Goal: Task Accomplishment & Management: Manage account settings

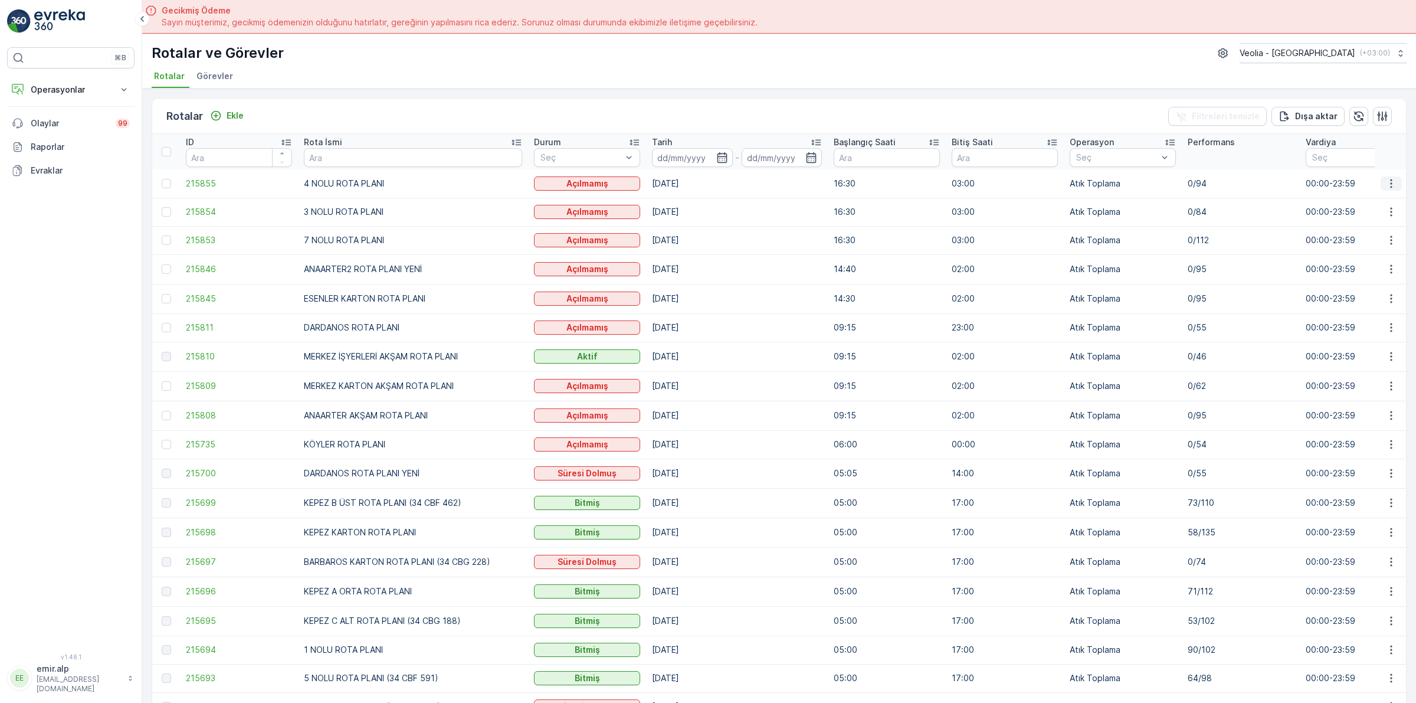
click at [1390, 182] on icon "button" at bounding box center [1391, 184] width 12 height 12
click at [1350, 249] on span "Atanan Kişiyi Değiştir" at bounding box center [1358, 251] width 83 height 12
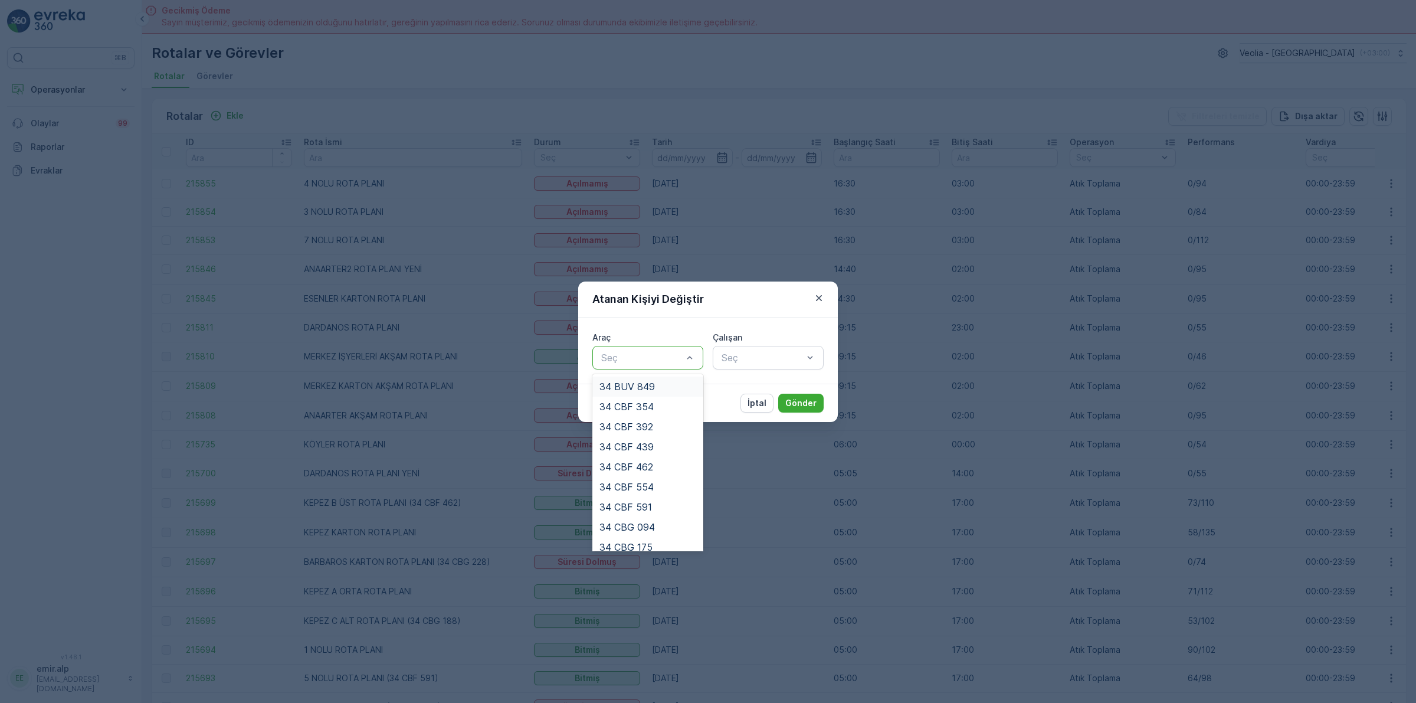
click at [654, 355] on div at bounding box center [642, 357] width 84 height 11
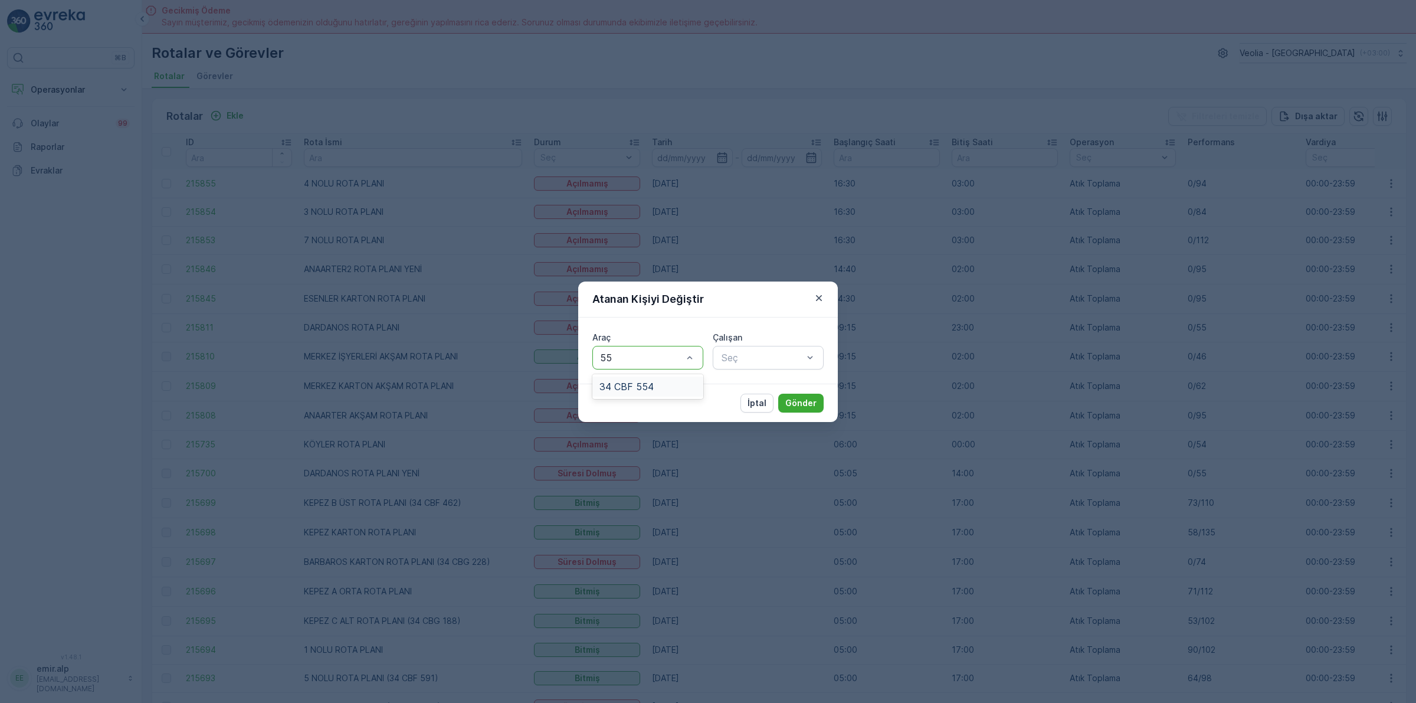
type input "554"
click at [638, 390] on span "34 CBF 554" at bounding box center [626, 386] width 54 height 11
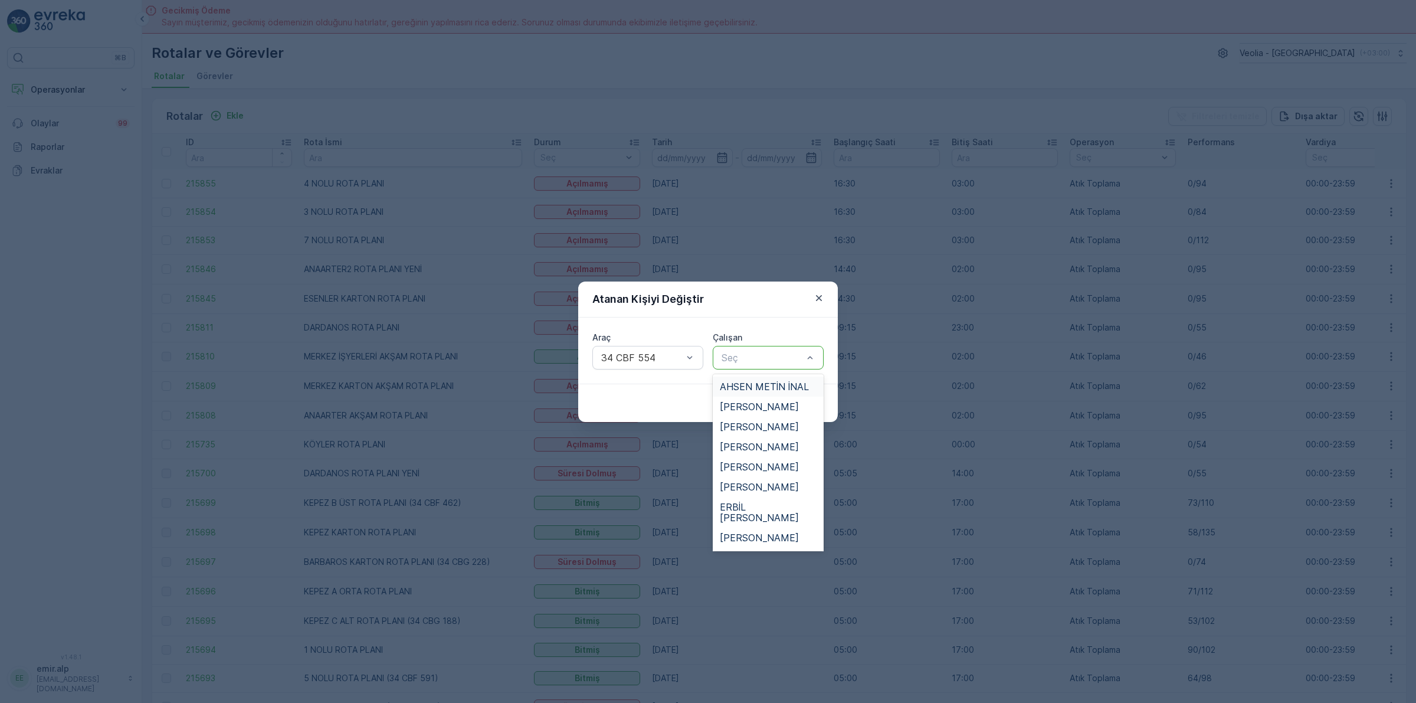
click at [743, 360] on div at bounding box center [762, 357] width 84 height 11
type input "[PERSON_NAME]"
click at [748, 381] on span "[PERSON_NAME]" at bounding box center [759, 386] width 79 height 11
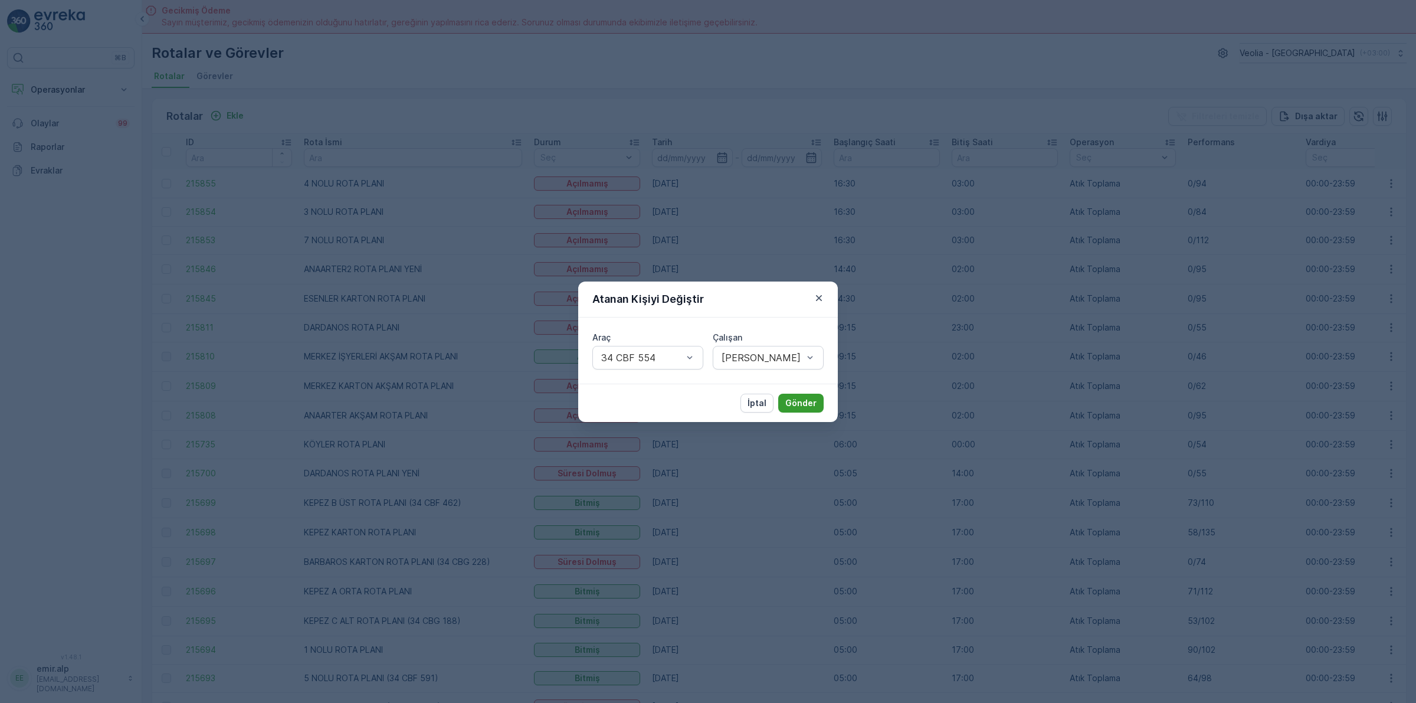
click at [786, 397] on p "Gönder" at bounding box center [800, 403] width 31 height 12
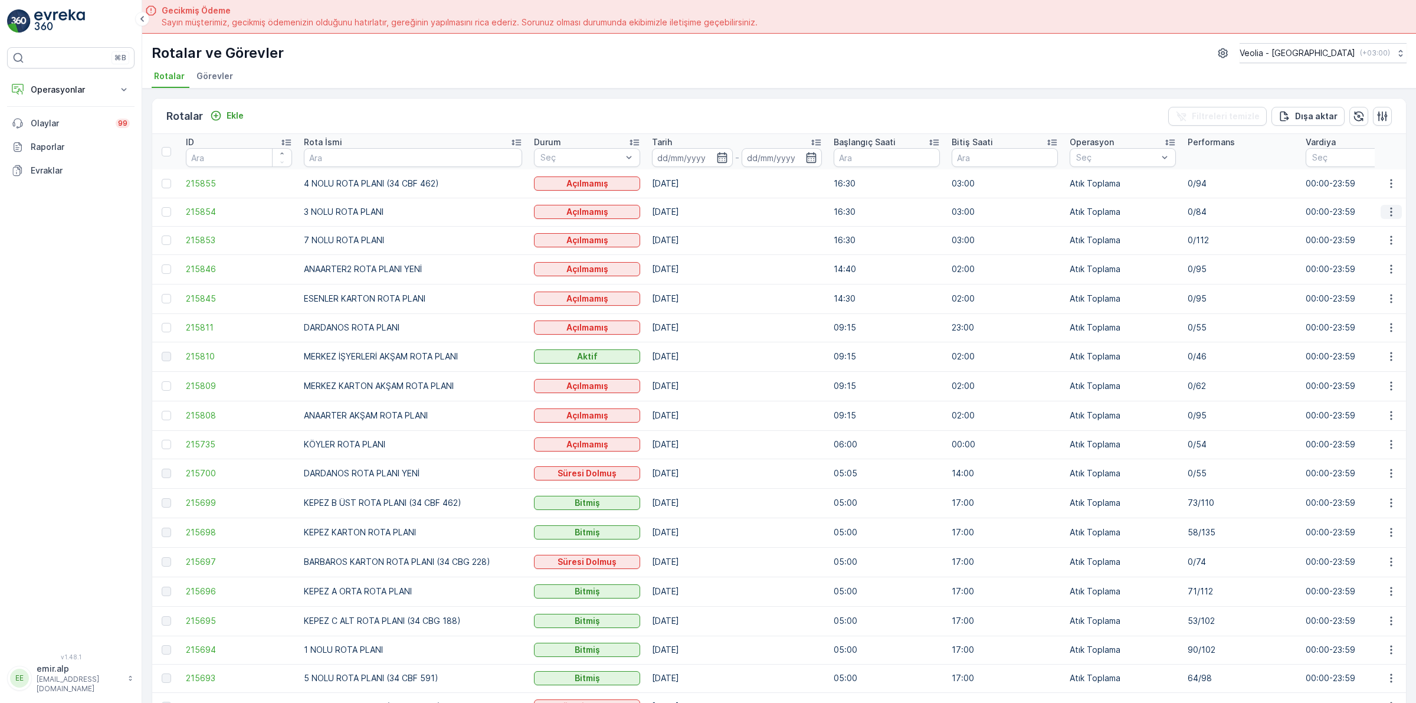
click at [1386, 208] on icon "button" at bounding box center [1391, 212] width 12 height 12
click at [1329, 274] on span "Atanan Kişiyi Değiştir" at bounding box center [1358, 279] width 83 height 12
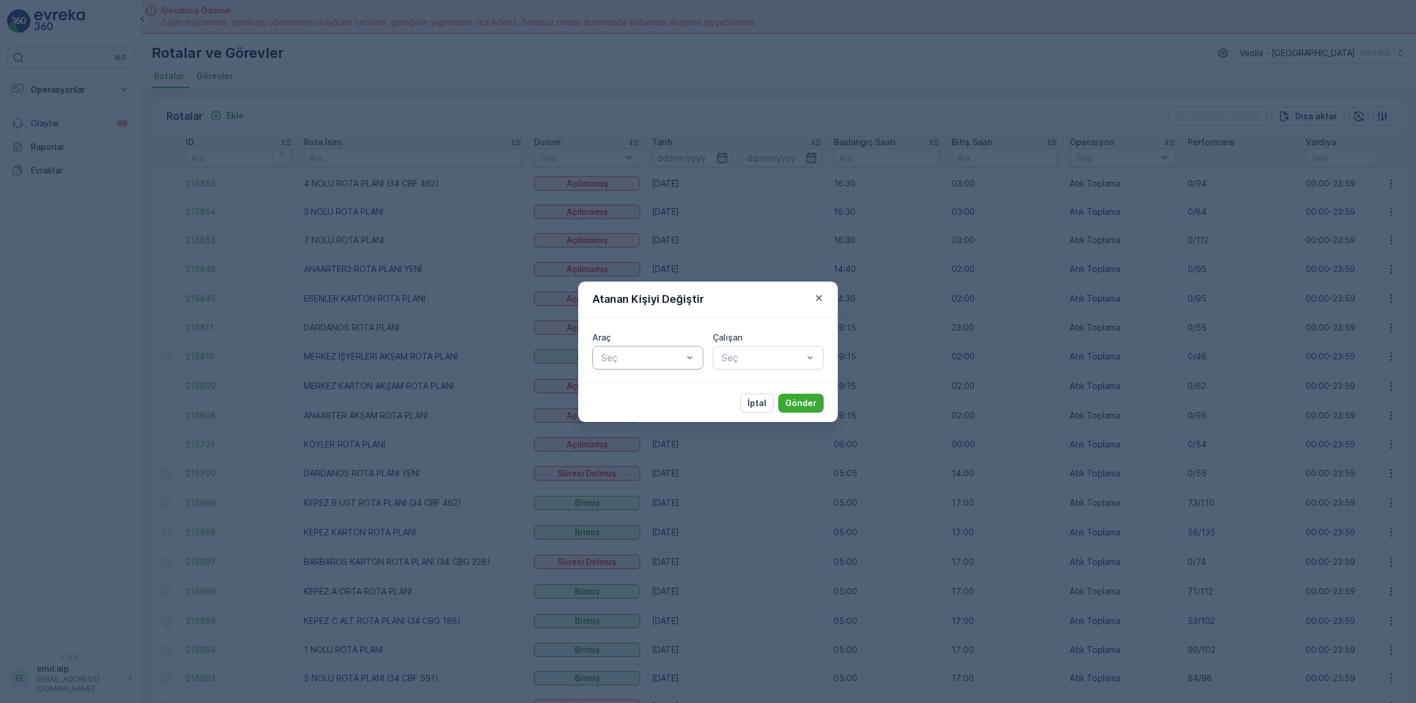
click at [668, 355] on div at bounding box center [642, 357] width 84 height 11
type input "439"
click at [655, 388] on div "34 CBF 439" at bounding box center [647, 386] width 97 height 11
click at [803, 360] on div at bounding box center [762, 357] width 84 height 11
type input "BÜL"
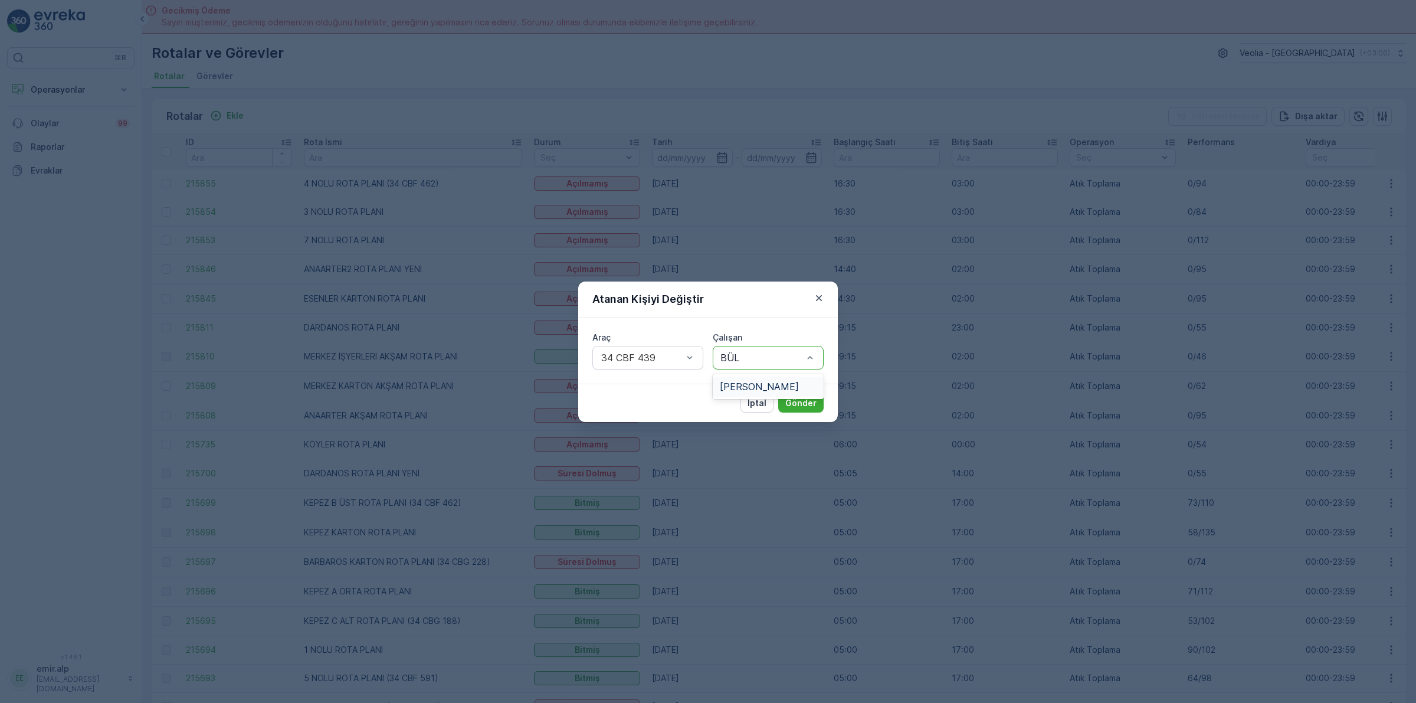
click at [762, 385] on span "[PERSON_NAME]" at bounding box center [759, 386] width 79 height 11
click at [789, 400] on p "Gönder" at bounding box center [800, 403] width 31 height 12
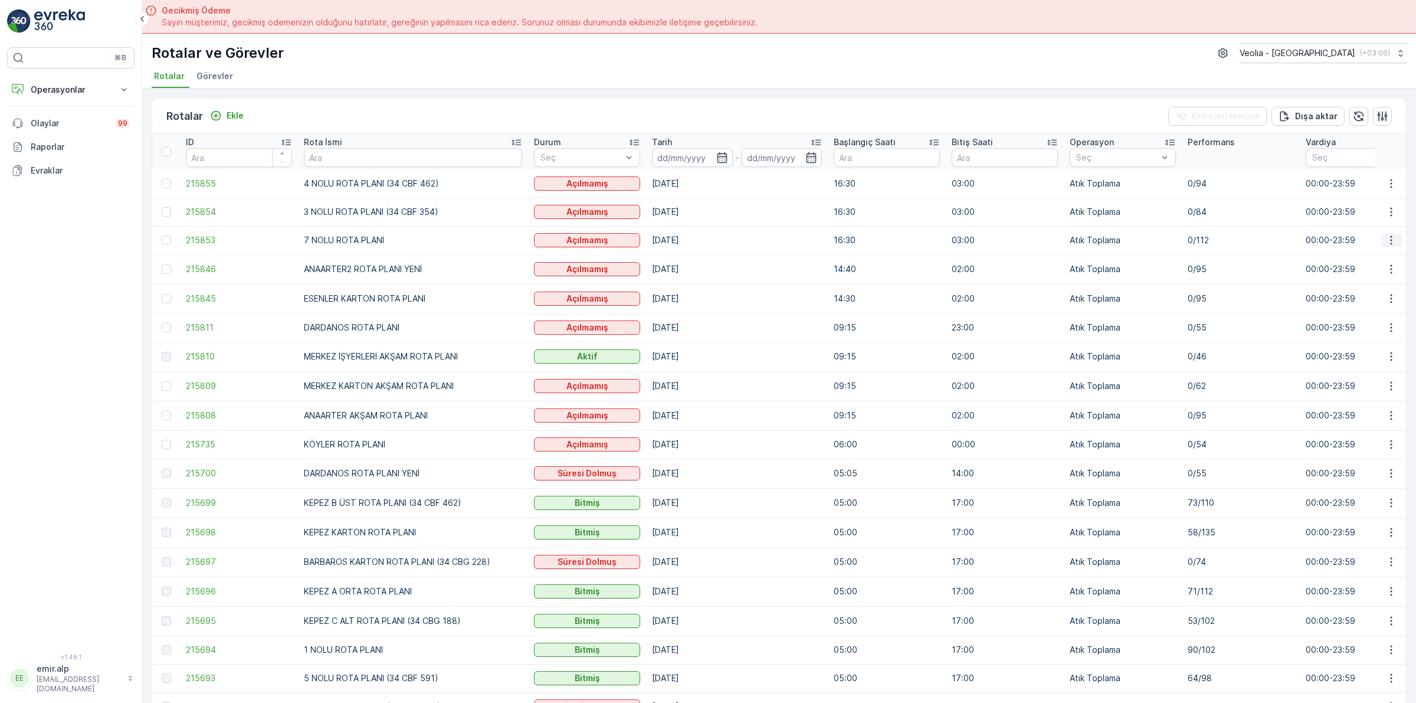
click at [1388, 238] on icon "button" at bounding box center [1391, 240] width 12 height 12
click at [1363, 304] on span "Atanan Kişiyi Değiştir" at bounding box center [1358, 307] width 83 height 12
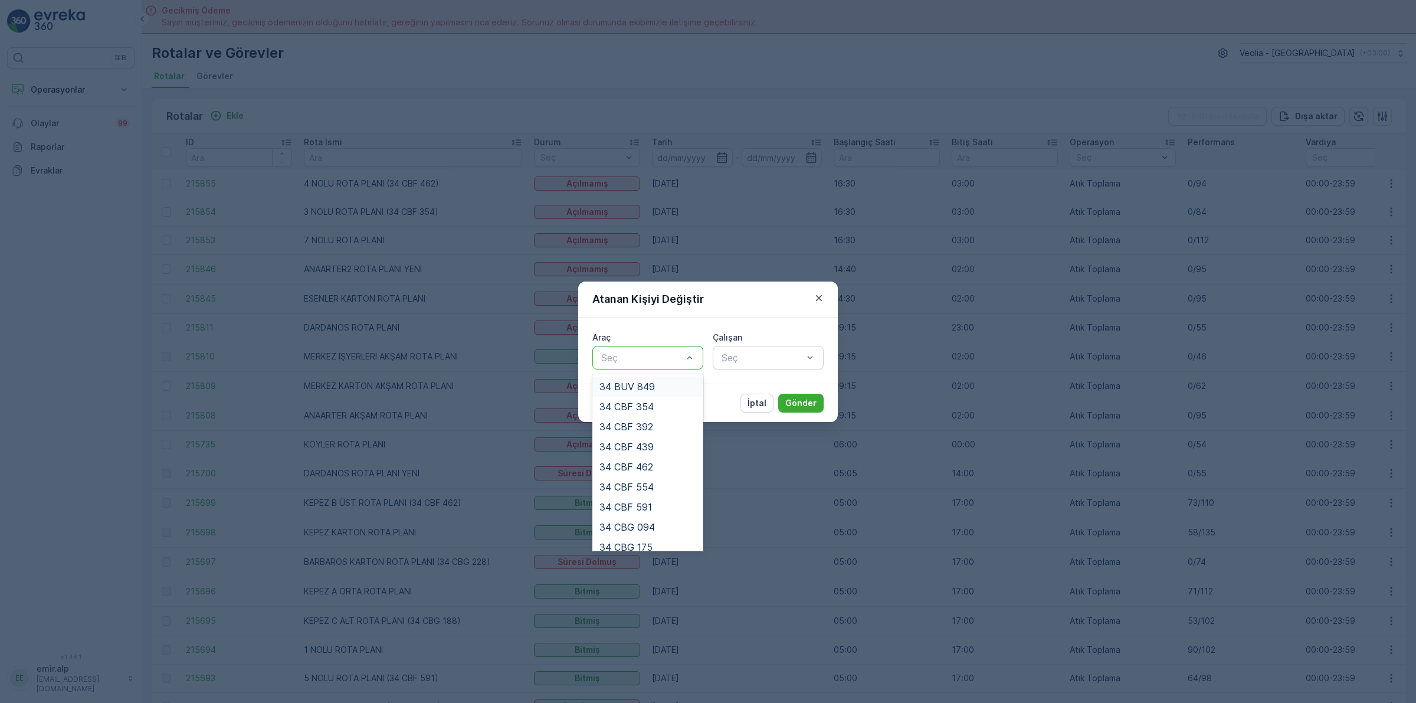
click at [638, 358] on div at bounding box center [642, 357] width 84 height 11
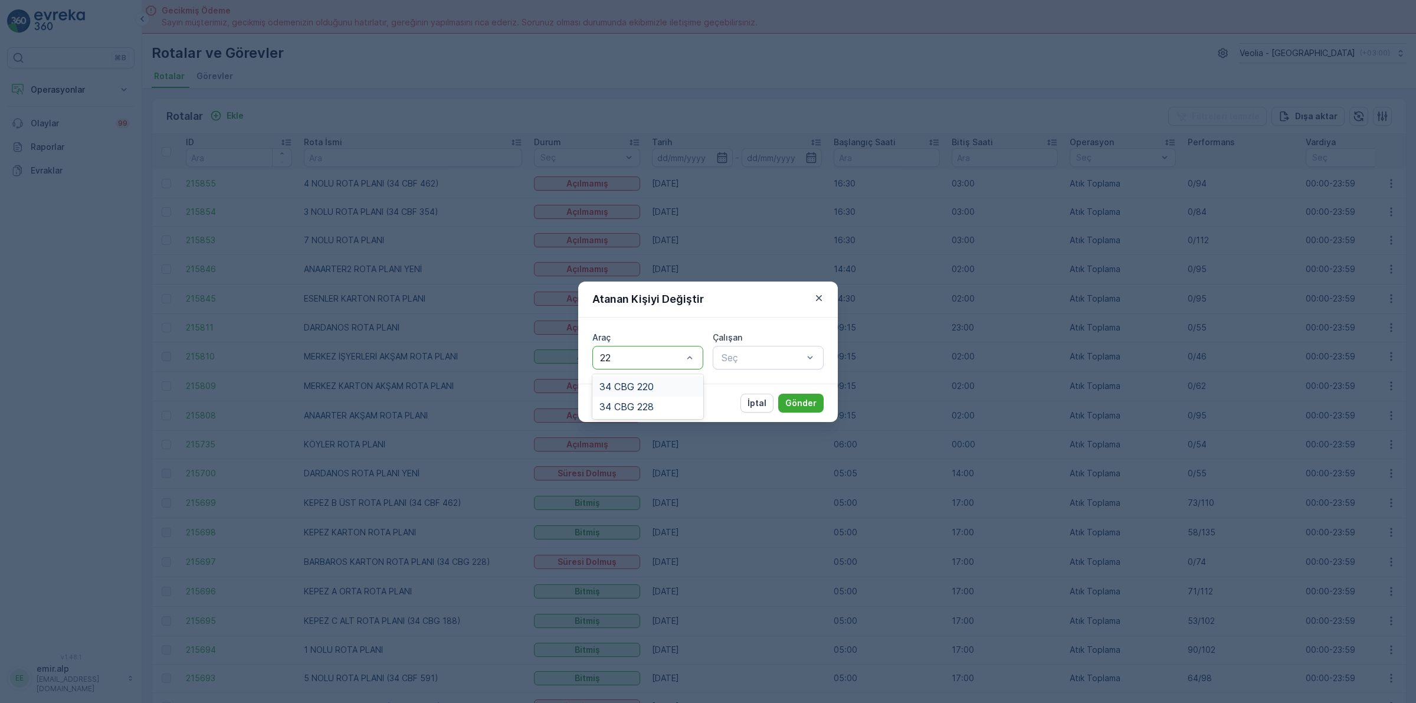
type input "228"
click at [652, 379] on div "34 CBG 228" at bounding box center [647, 386] width 111 height 20
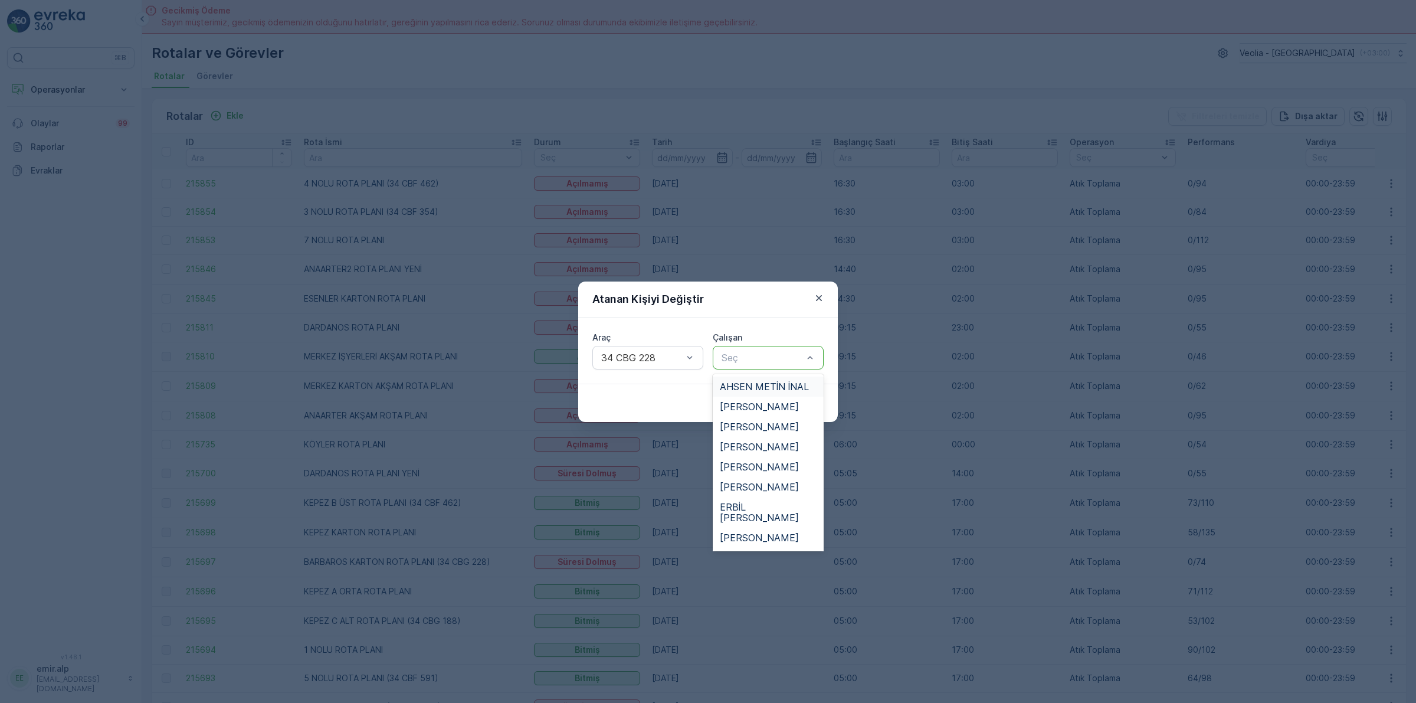
click at [768, 360] on div at bounding box center [762, 357] width 84 height 11
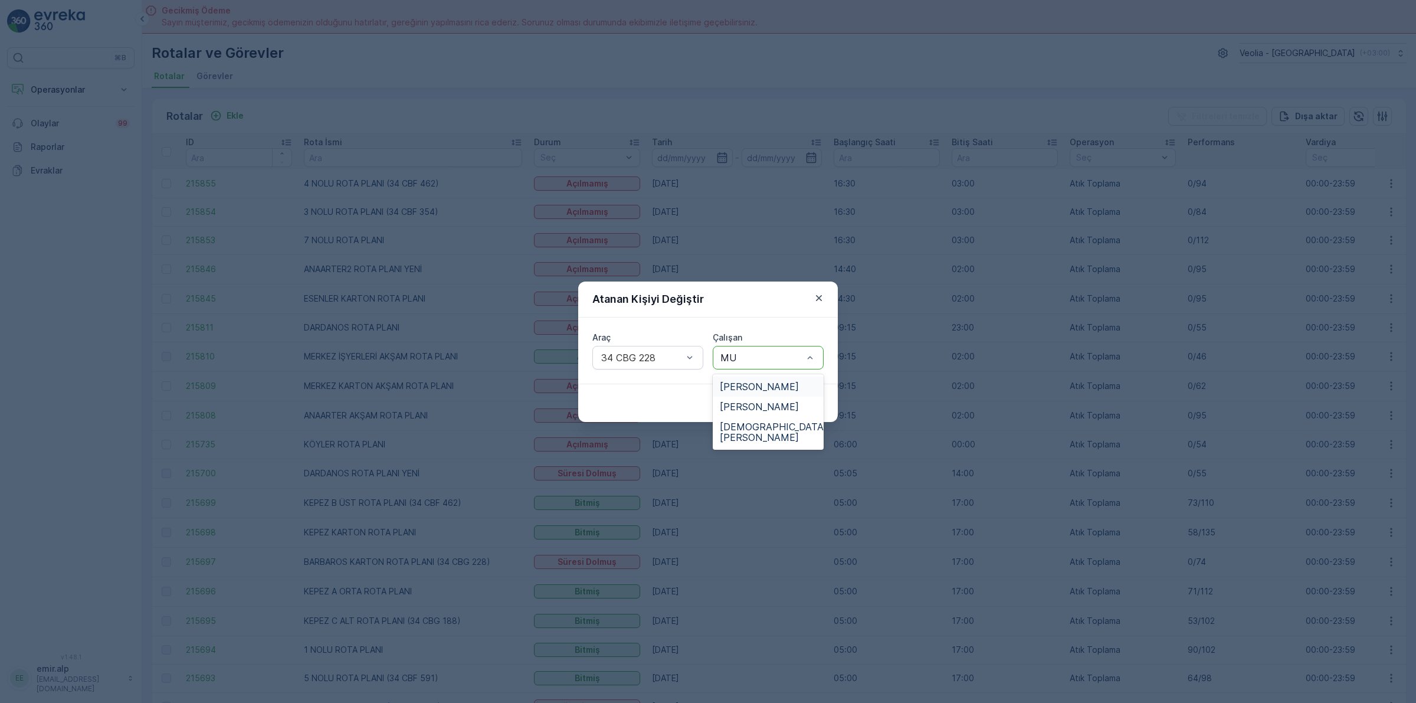
type input "MUS"
click at [776, 385] on span "[PERSON_NAME]" at bounding box center [759, 386] width 79 height 11
click at [791, 401] on p "Gönder" at bounding box center [800, 403] width 31 height 12
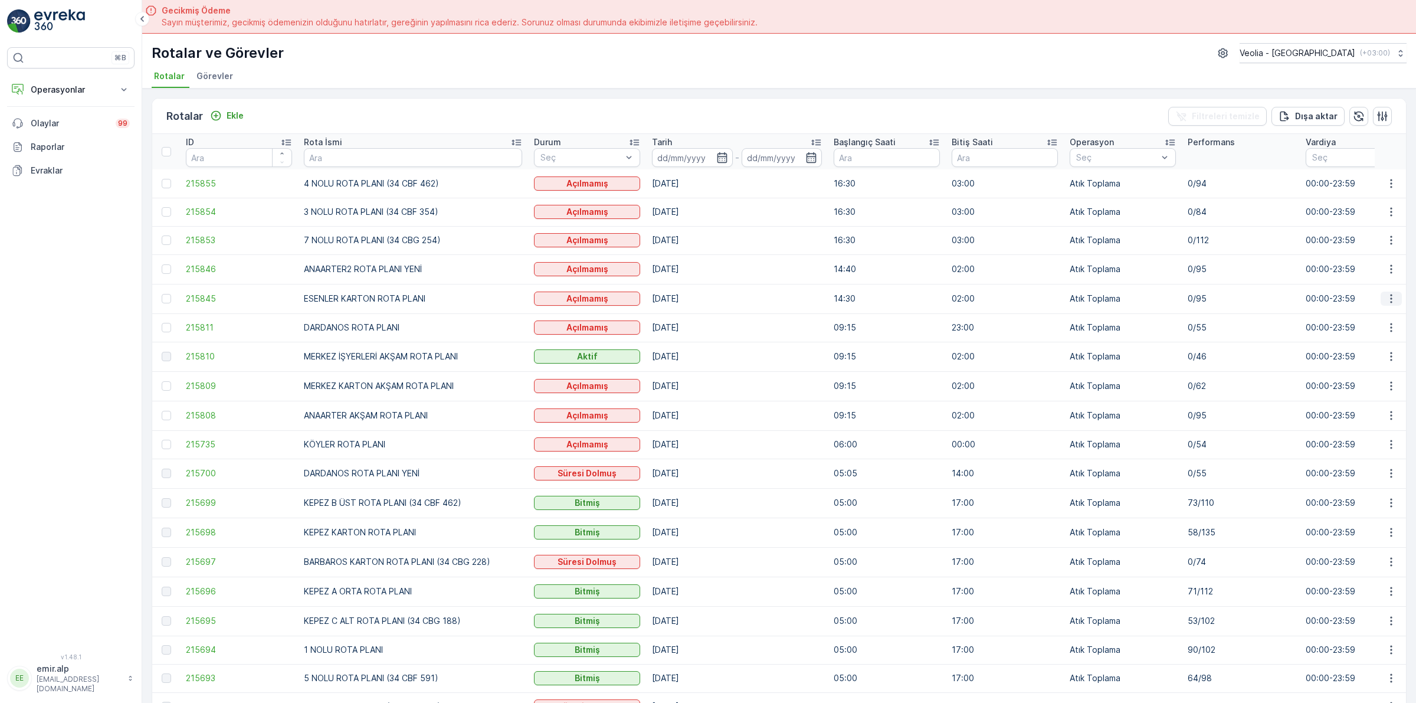
click at [1389, 293] on icon "button" at bounding box center [1391, 299] width 12 height 12
click at [1325, 365] on span "Atanan Kişiyi Değiştir" at bounding box center [1358, 366] width 83 height 12
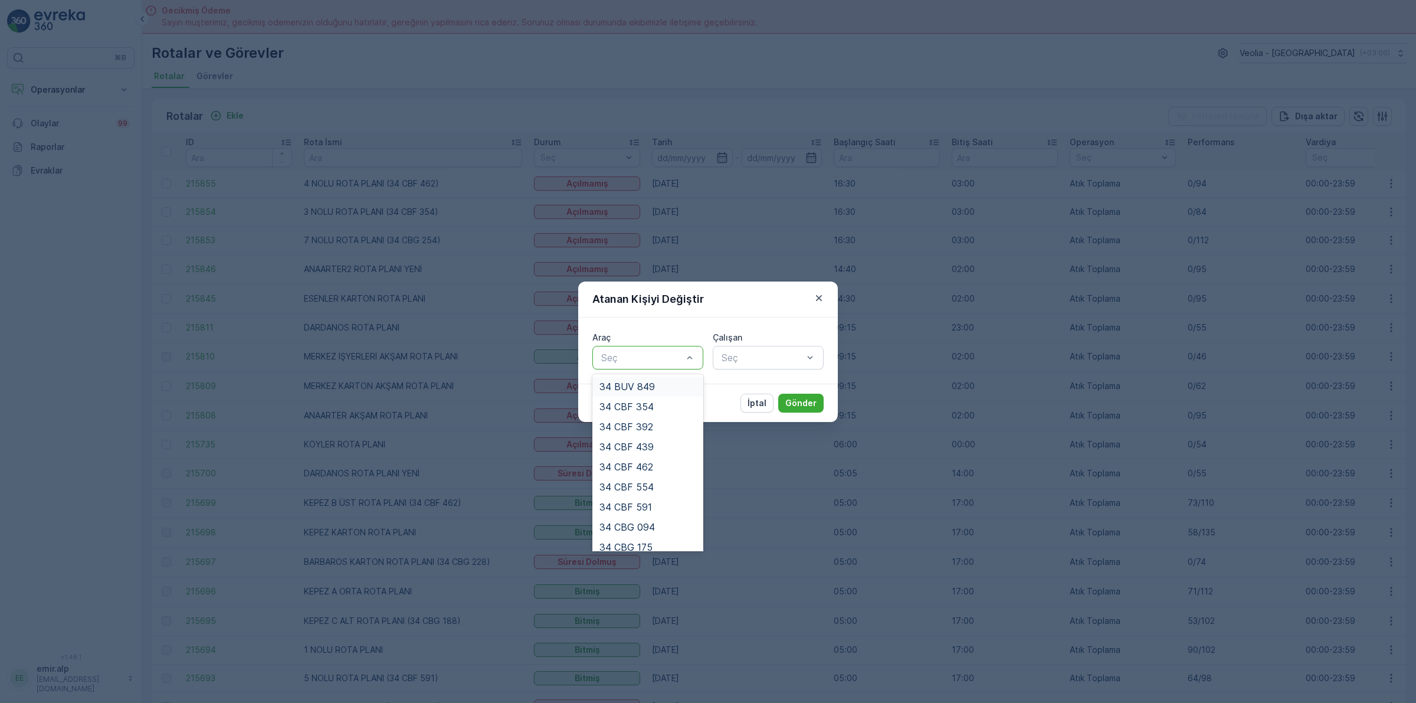
click at [628, 361] on div at bounding box center [642, 357] width 84 height 11
type input "46"
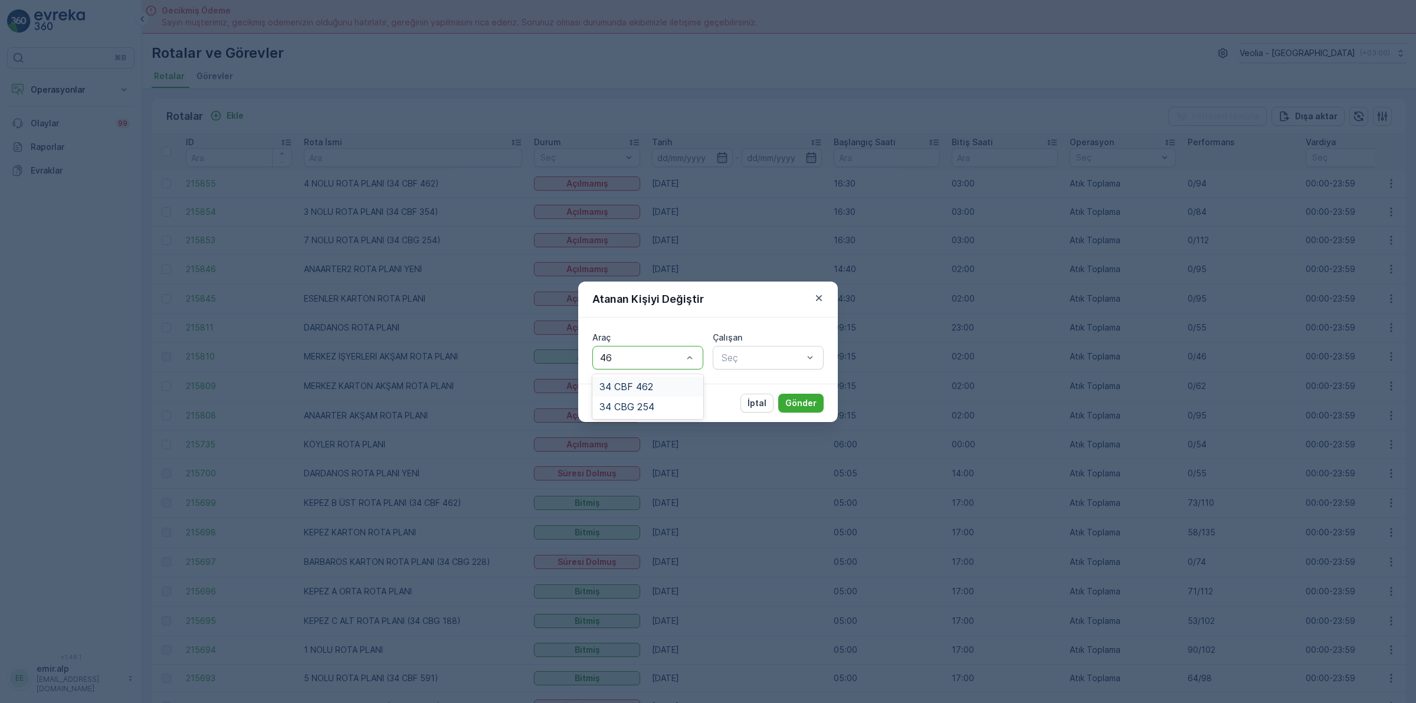
click at [665, 386] on div "34 CBF 462" at bounding box center [647, 386] width 97 height 11
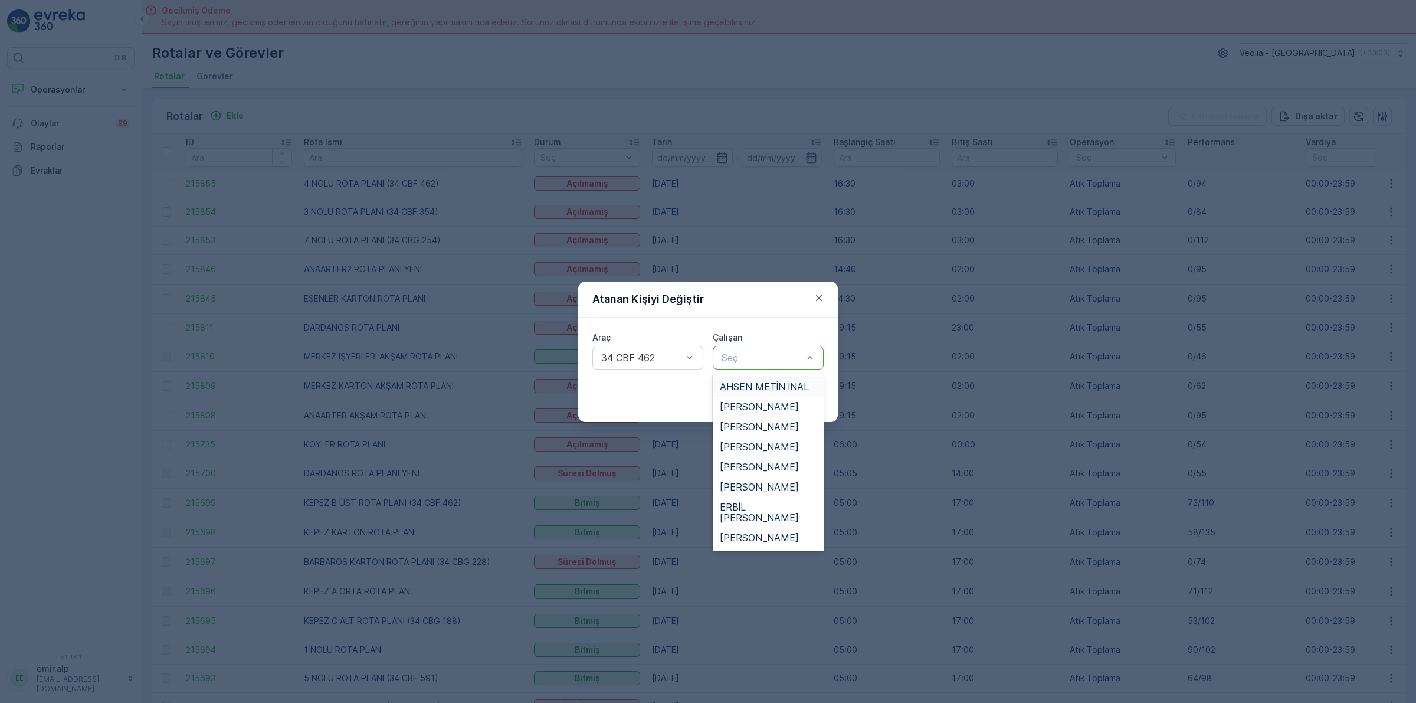
click at [751, 352] on div at bounding box center [762, 357] width 84 height 11
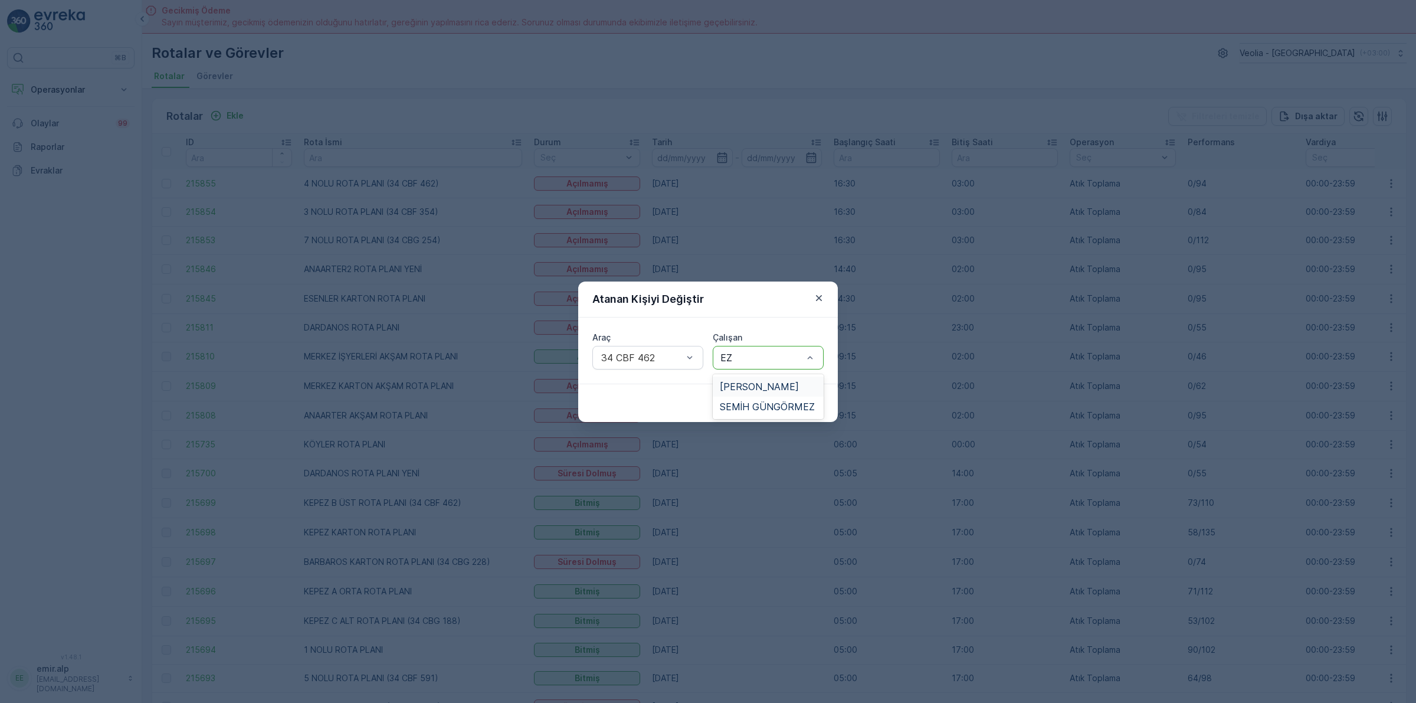
type input "EZE"
click at [756, 384] on span "[PERSON_NAME]" at bounding box center [759, 386] width 79 height 11
click at [808, 404] on p "Gönder" at bounding box center [800, 403] width 31 height 12
